Goal: Information Seeking & Learning: Understand process/instructions

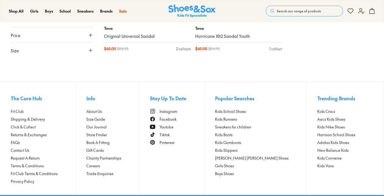
scroll to position [455, 0]
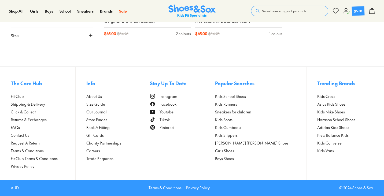
click at [18, 119] on span "Returns & Exchanges" at bounding box center [29, 120] width 36 height 6
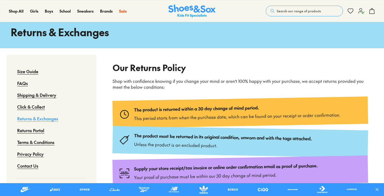
click at [183, 116] on p "This period starts from when the purchase date, which can be found on your rece…" at bounding box center [237, 116] width 206 height 10
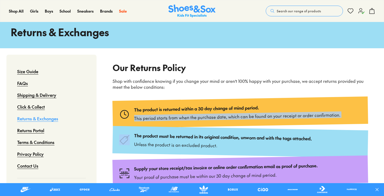
click at [183, 116] on p "This period starts from when the purchase date, which can be found on your rece…" at bounding box center [237, 116] width 206 height 10
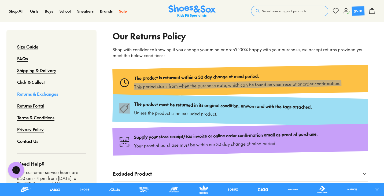
scroll to position [80, 0]
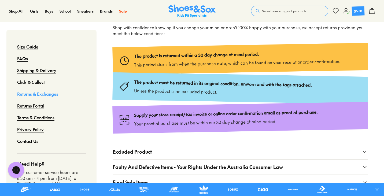
click at [163, 118] on p "Supply your store receipt/tax invoice or online order confirmation email as pro…" at bounding box center [226, 113] width 184 height 9
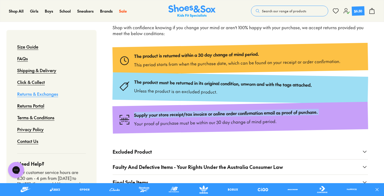
click at [163, 118] on p "Supply your store receipt/tax invoice or online order confirmation email as pro…" at bounding box center [226, 113] width 184 height 9
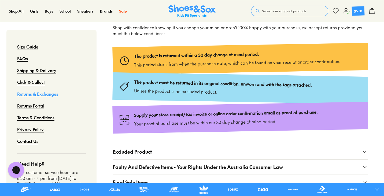
click at [229, 125] on p "Your proof of purchase must be within our 30 day change of mind period." at bounding box center [226, 122] width 184 height 10
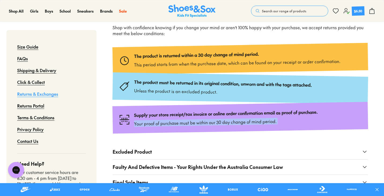
click at [229, 125] on p "Your proof of purchase must be within our 30 day change of mind period." at bounding box center [226, 122] width 184 height 10
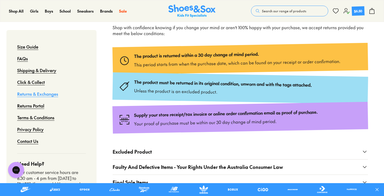
click at [198, 118] on p "Supply your store receipt/tax invoice or online order confirmation email as pro…" at bounding box center [226, 113] width 184 height 9
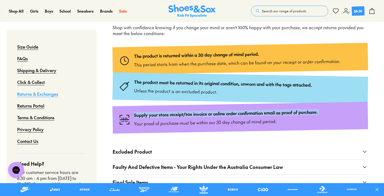
click at [198, 118] on p "Supply your store receipt/tax invoice or online order confirmation email as pro…" at bounding box center [226, 113] width 184 height 9
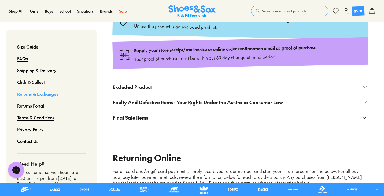
scroll to position [161, 0]
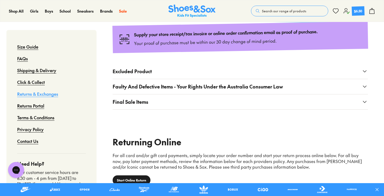
click at [168, 75] on button "Excluded Product" at bounding box center [240, 71] width 255 height 15
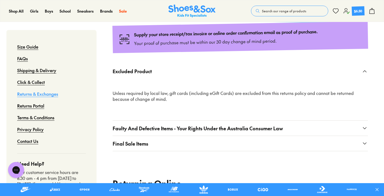
click at [168, 75] on button "Excluded Product" at bounding box center [240, 71] width 255 height 15
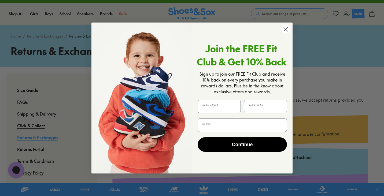
scroll to position [0, 0]
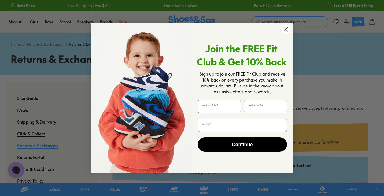
click at [285, 29] on circle "Close dialog" at bounding box center [285, 29] width 9 height 9
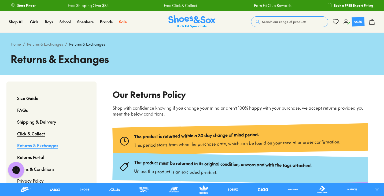
click at [284, 19] on button "Search our range of products" at bounding box center [289, 21] width 77 height 11
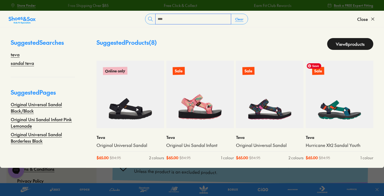
type input "****"
click at [336, 100] on img at bounding box center [340, 95] width 68 height 68
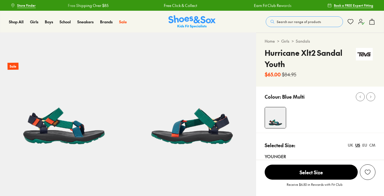
scroll to position [54, 0]
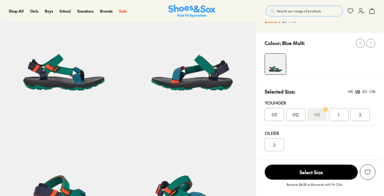
click at [299, 115] on div "012" at bounding box center [295, 114] width 19 height 13
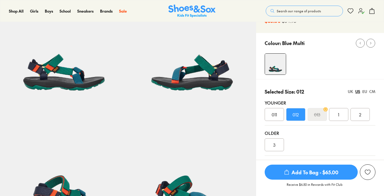
select select "*"
click at [303, 90] on p "Selected Size: 012" at bounding box center [284, 91] width 39 height 7
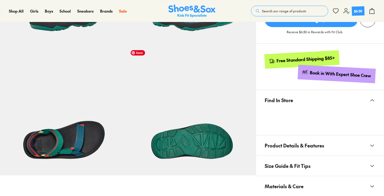
scroll to position [134, 0]
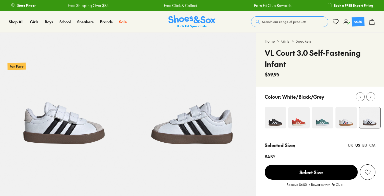
select select "*"
